Goal: Task Accomplishment & Management: Complete application form

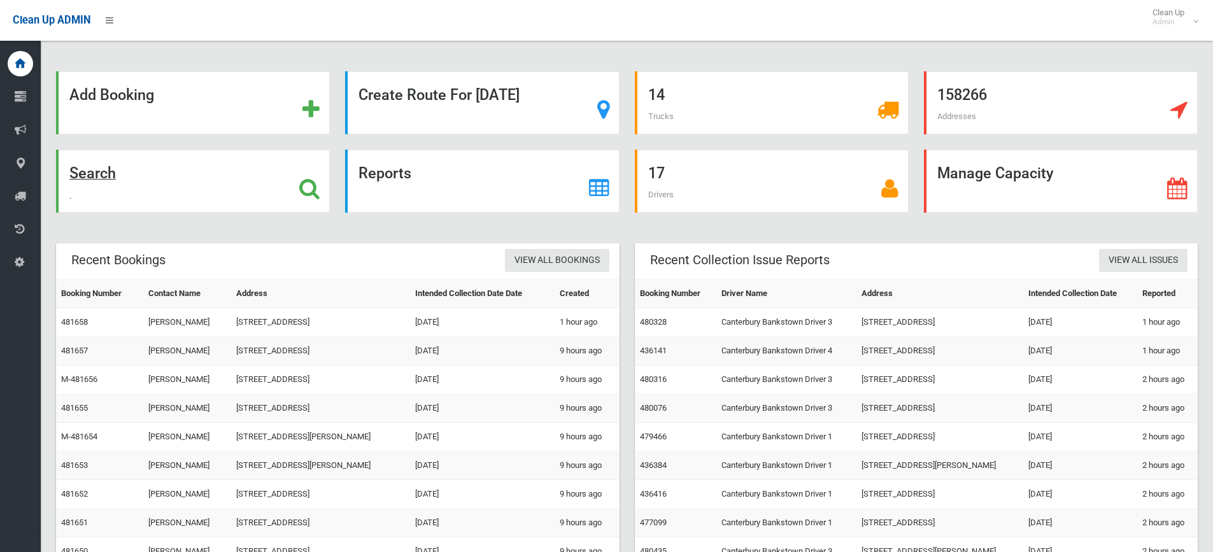
click at [101, 175] on strong "Search" at bounding box center [92, 173] width 46 height 18
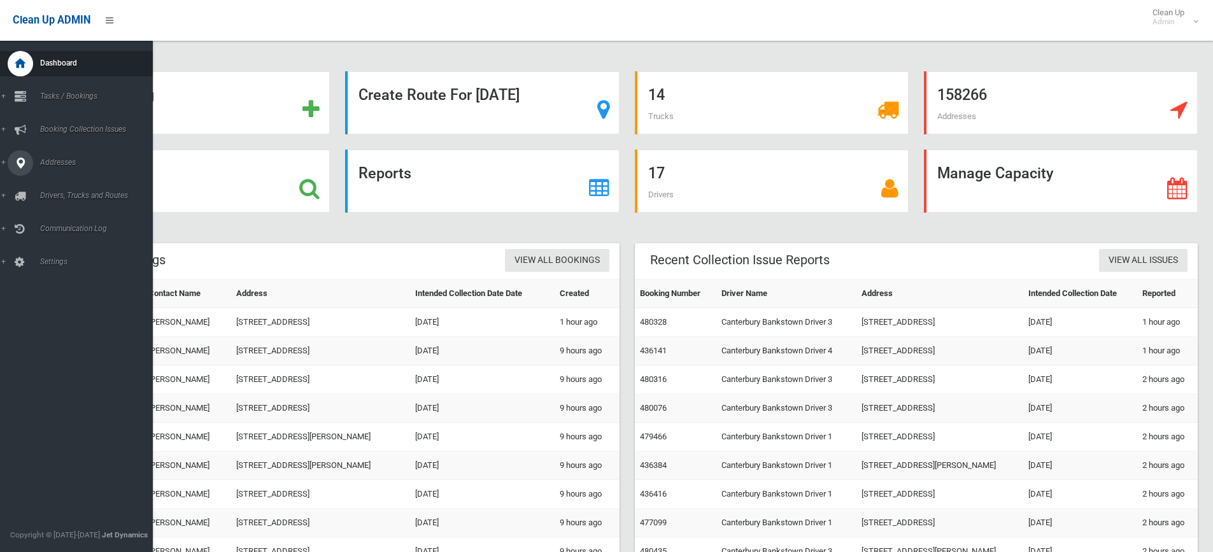
click at [6, 163] on link "Addresses" at bounding box center [81, 162] width 162 height 25
click at [68, 183] on span "All Addresses" at bounding box center [93, 184] width 115 height 9
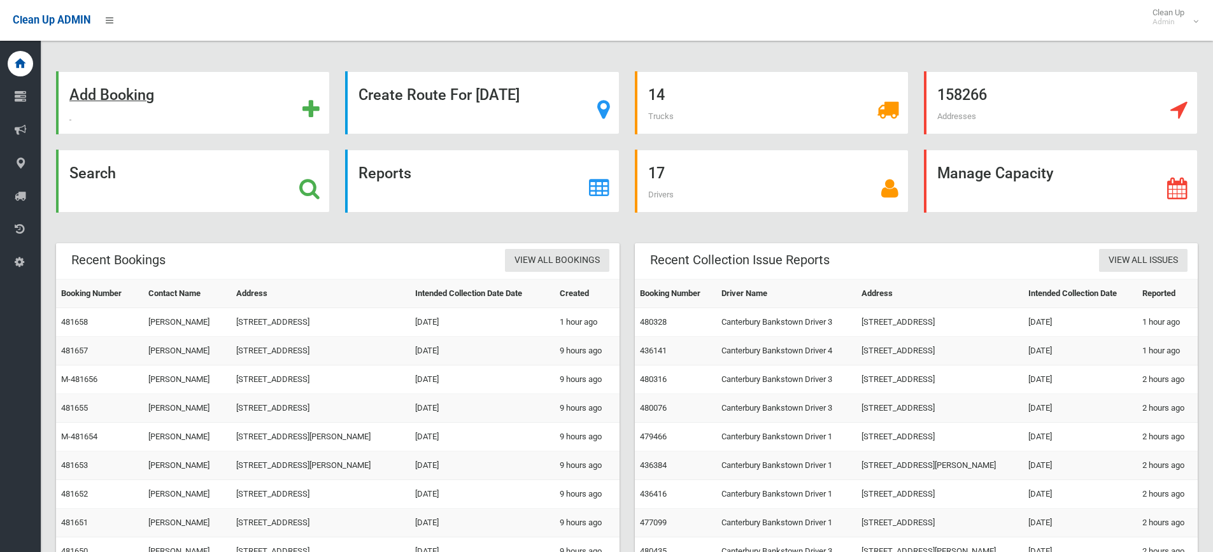
click at [121, 100] on strong "Add Booking" at bounding box center [111, 95] width 85 height 18
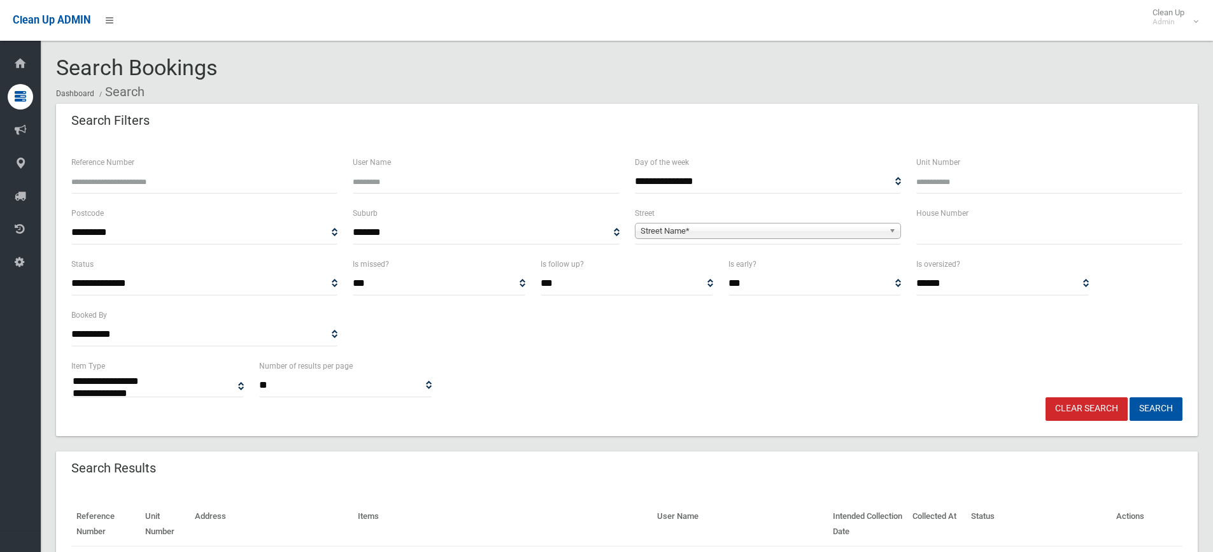
select select
